Goal: Use online tool/utility: Utilize a website feature to perform a specific function

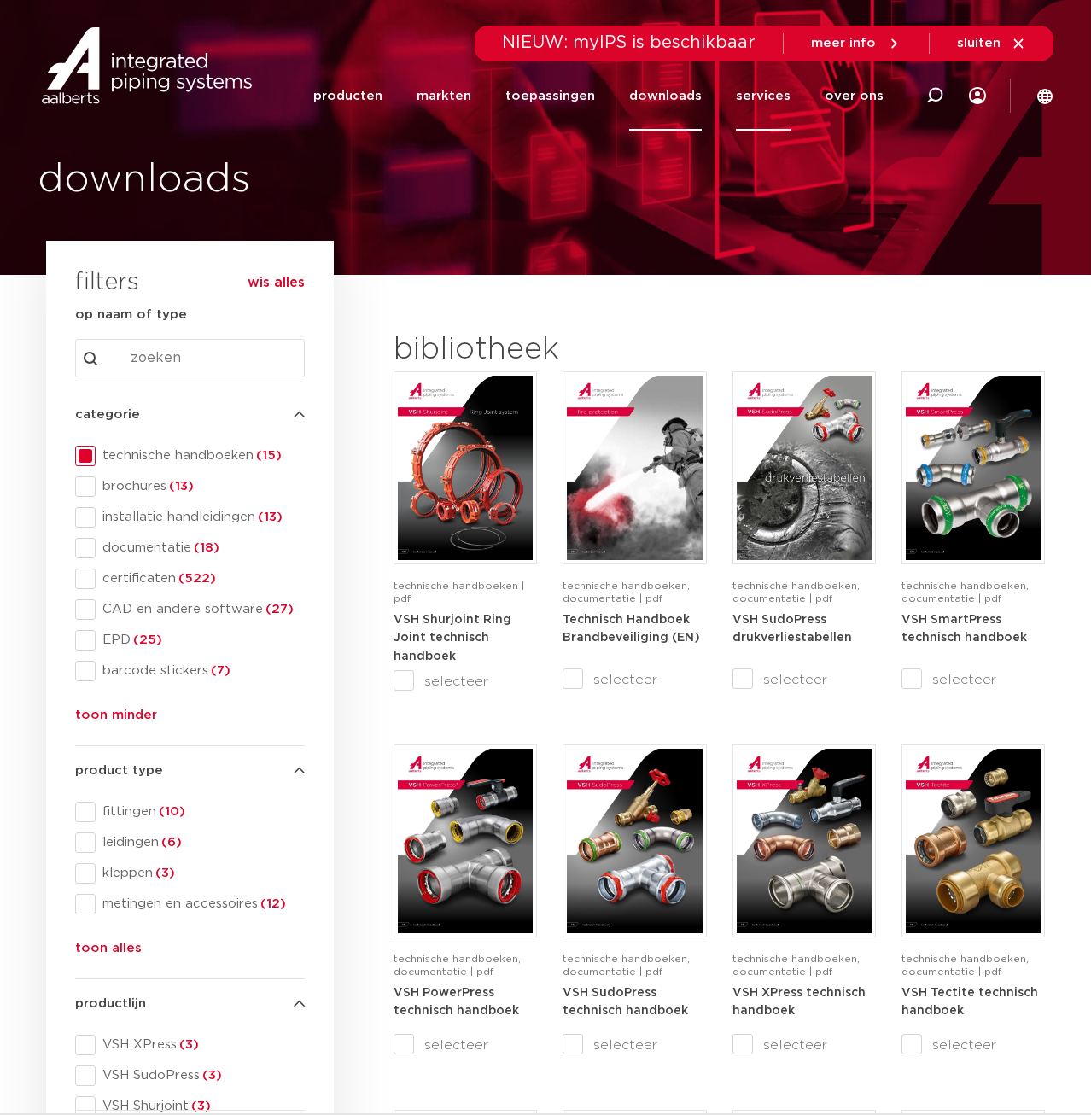
click at [781, 96] on link "services" at bounding box center [763, 95] width 55 height 69
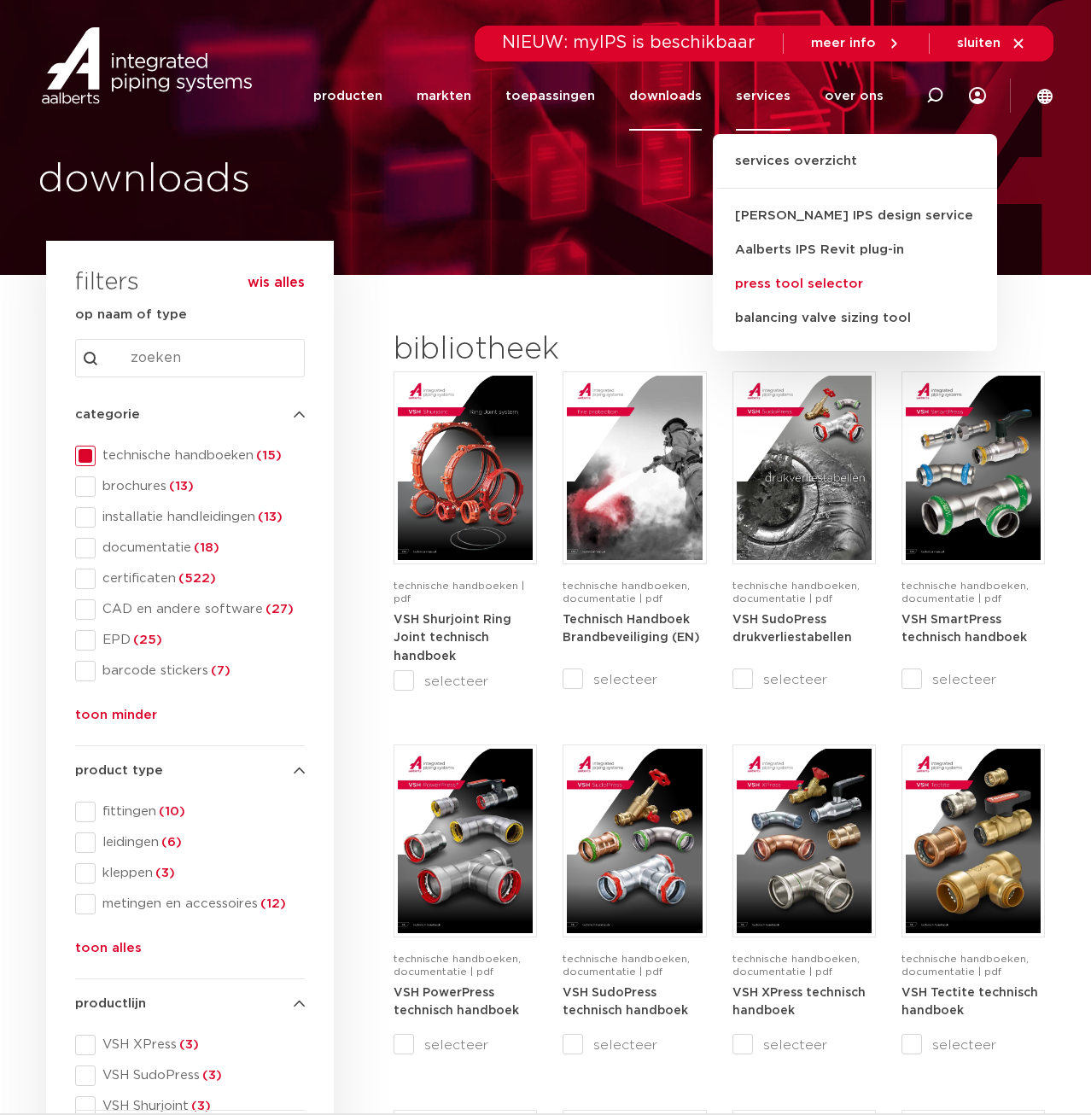
click at [804, 282] on link "press tool selector" at bounding box center [855, 284] width 284 height 34
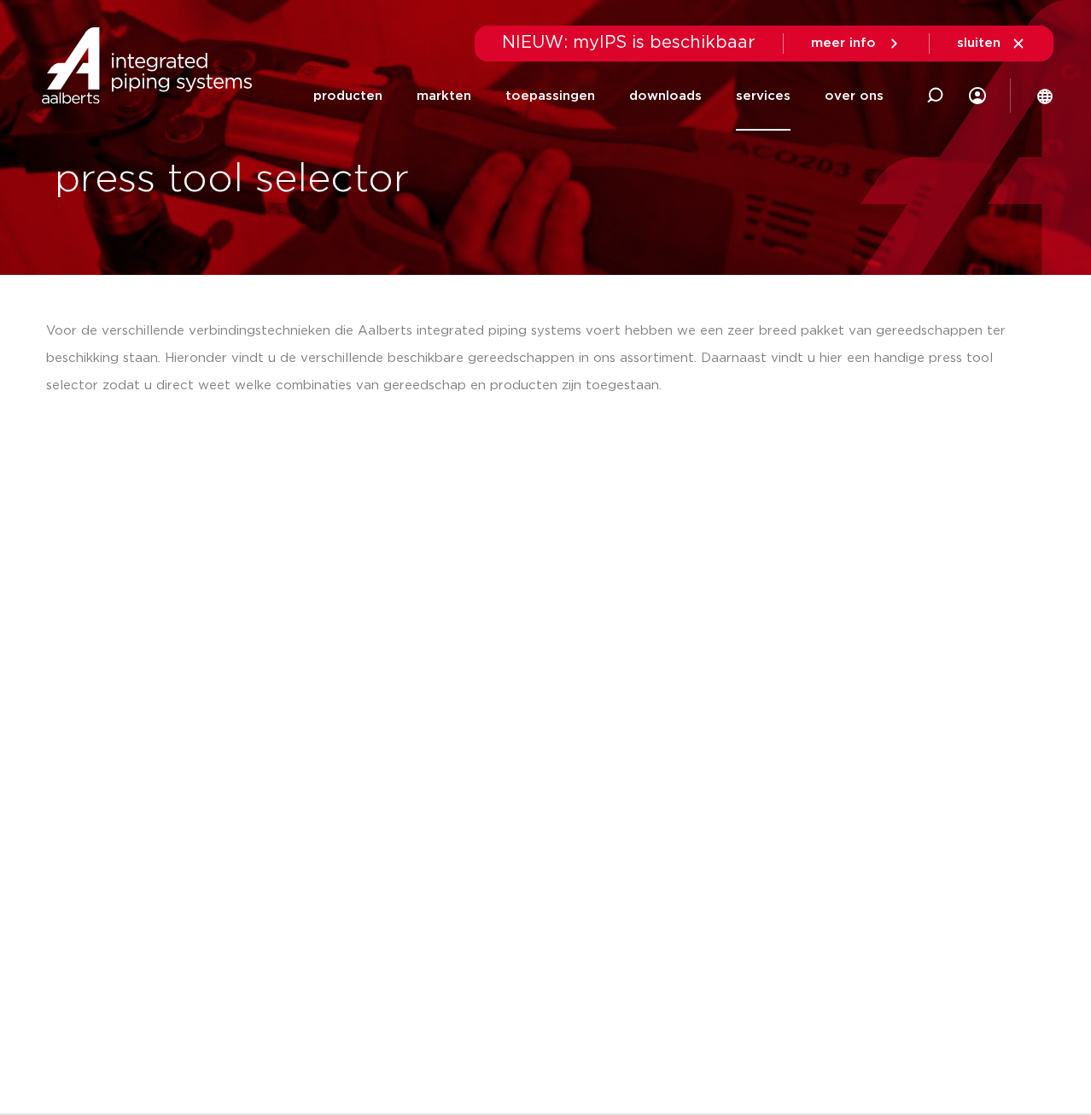
click at [766, 96] on link "services" at bounding box center [763, 95] width 55 height 69
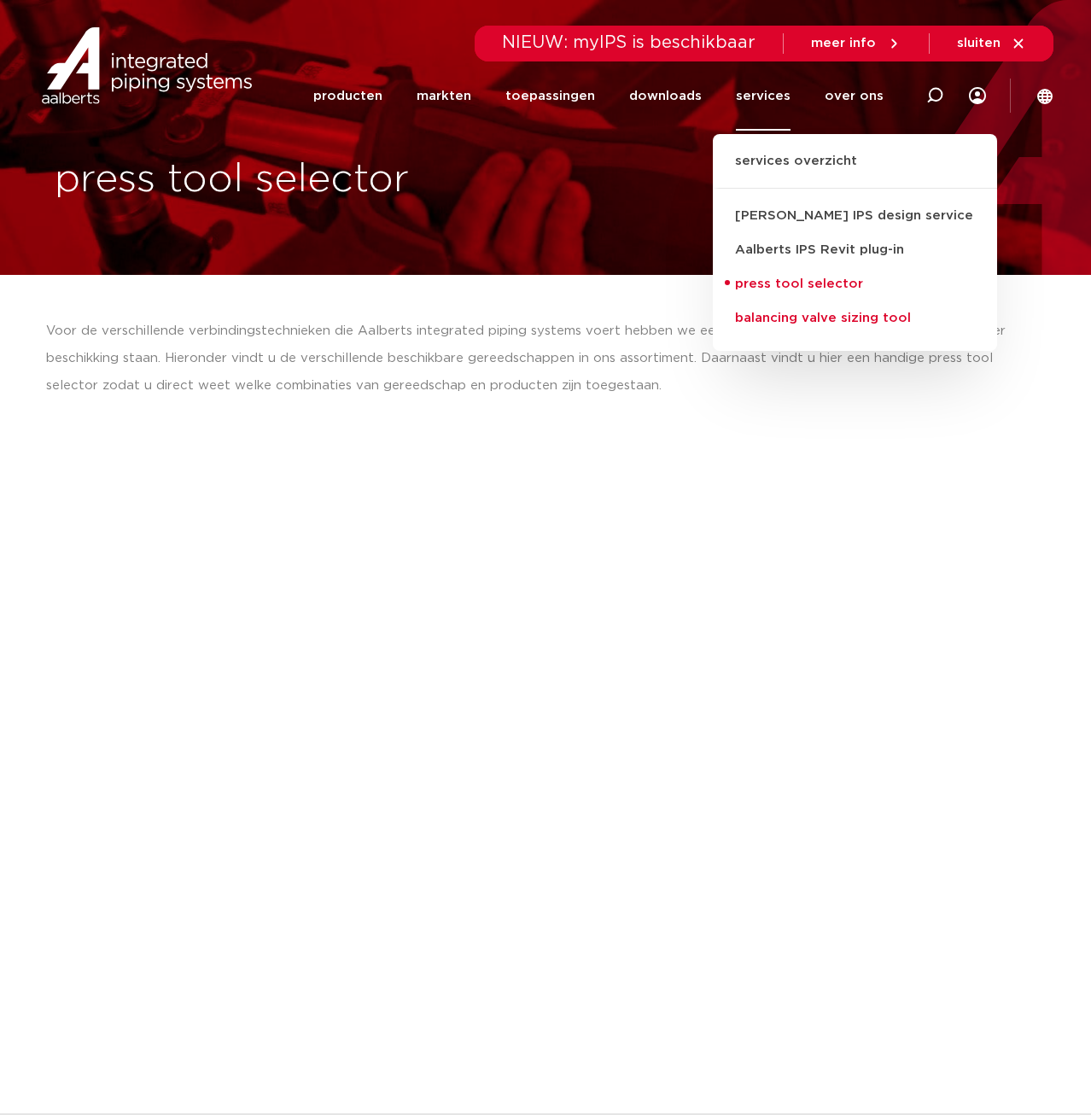
click at [776, 319] on link "balancing valve sizing tool" at bounding box center [855, 318] width 284 height 34
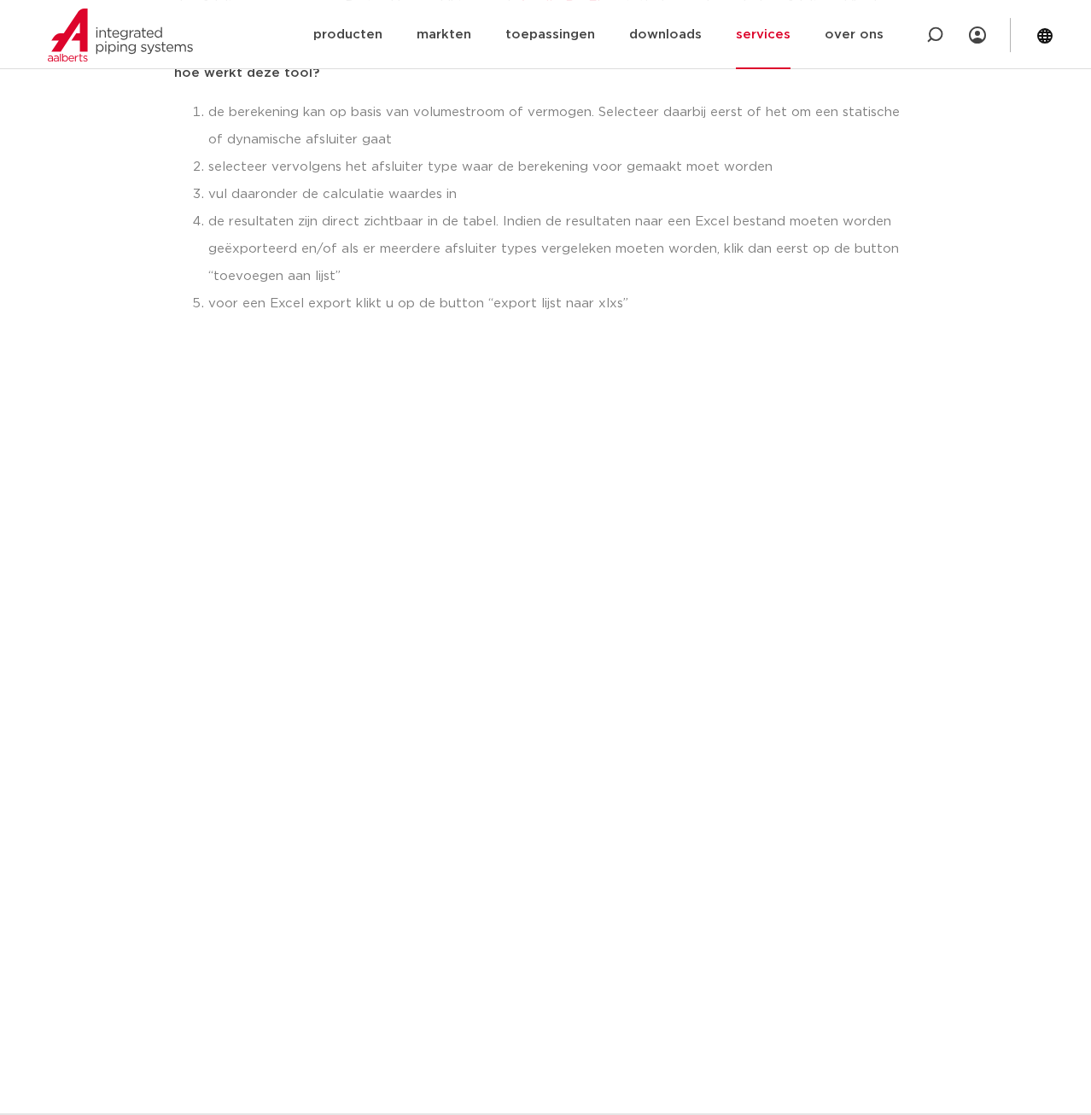
scroll to position [435, 0]
